Goal: Task Accomplishment & Management: Manage account settings

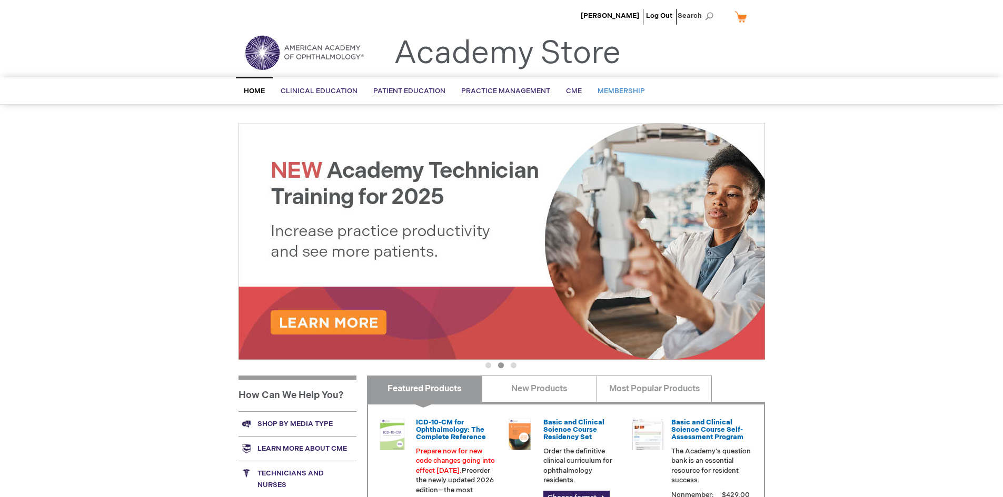
click at [614, 94] on span "Membership" at bounding box center [620, 91] width 47 height 8
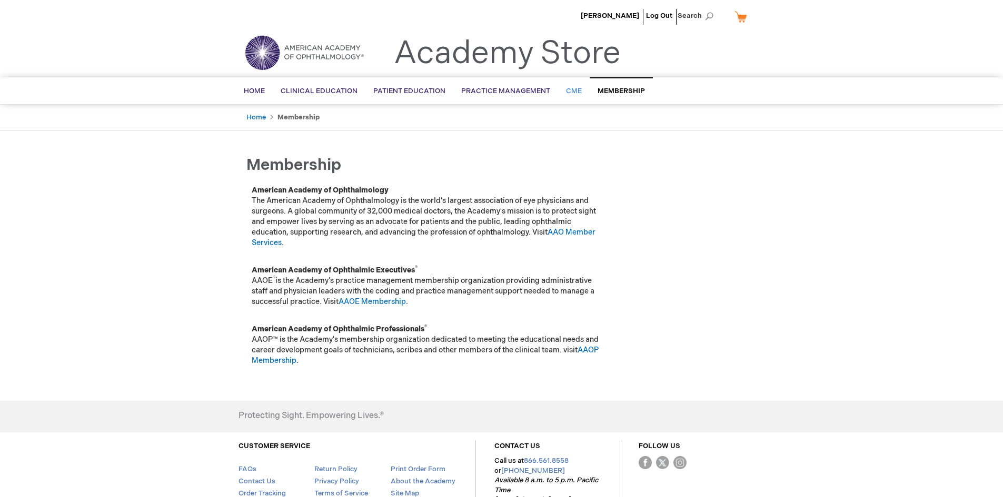
click at [567, 91] on span "CME" at bounding box center [574, 91] width 16 height 8
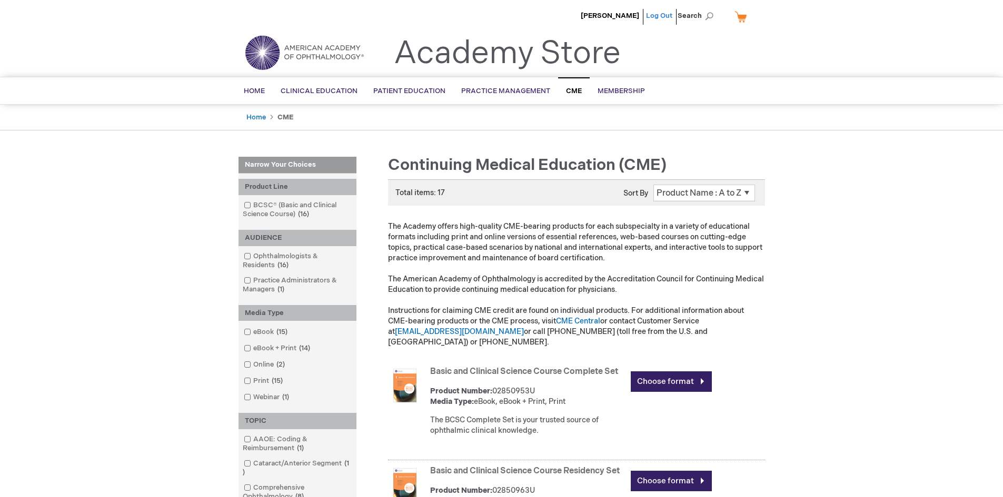
click at [655, 17] on link "Log Out" at bounding box center [659, 16] width 26 height 8
